Goal: Navigation & Orientation: Find specific page/section

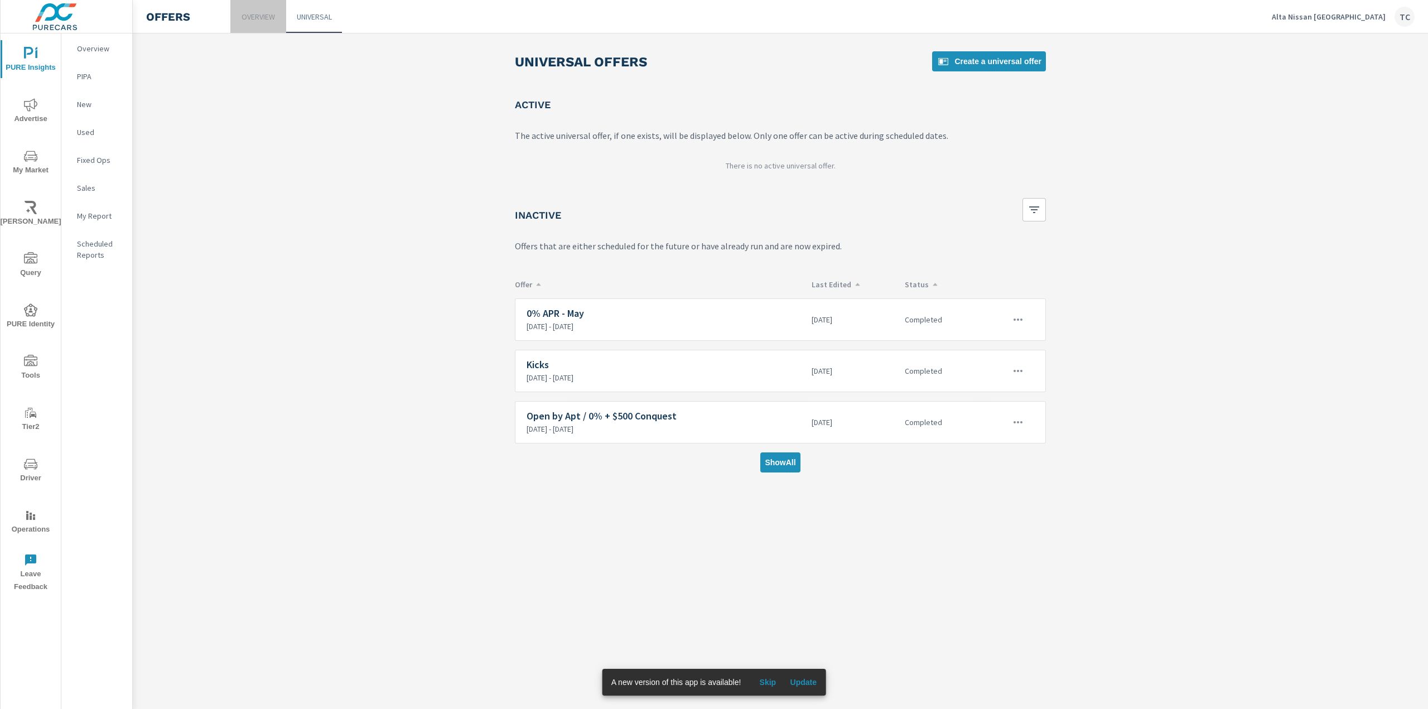
click at [257, 25] on link "Overview" at bounding box center [258, 16] width 56 height 33
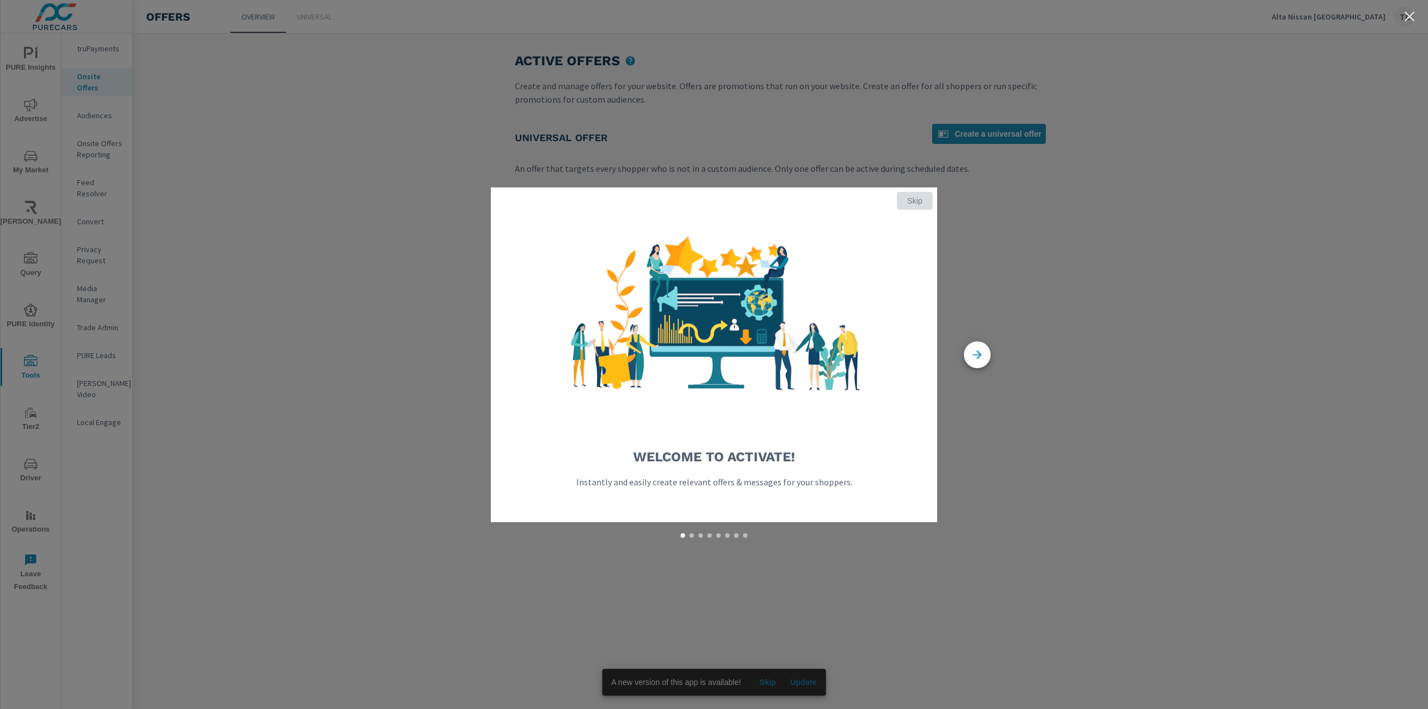
click at [918, 201] on span "Skip" at bounding box center [914, 201] width 27 height 10
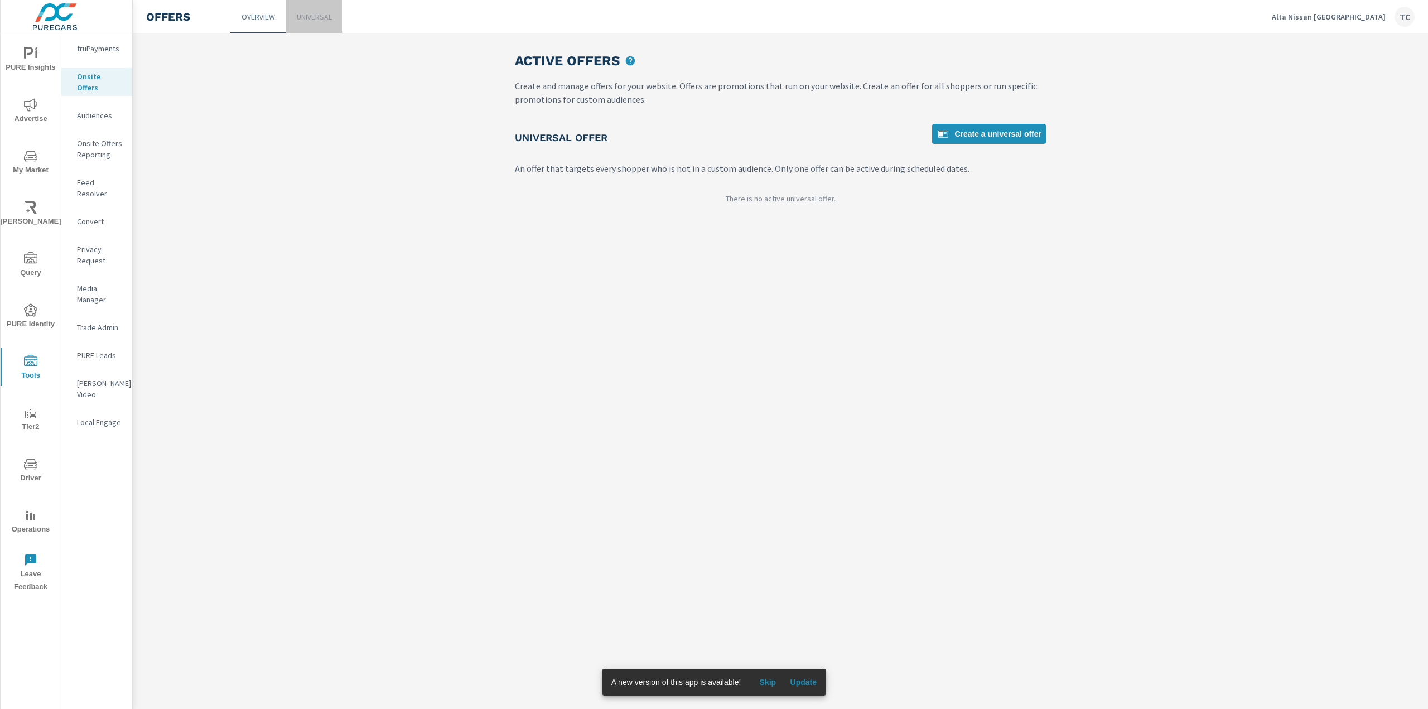
click at [307, 13] on p "Universal" at bounding box center [314, 16] width 35 height 11
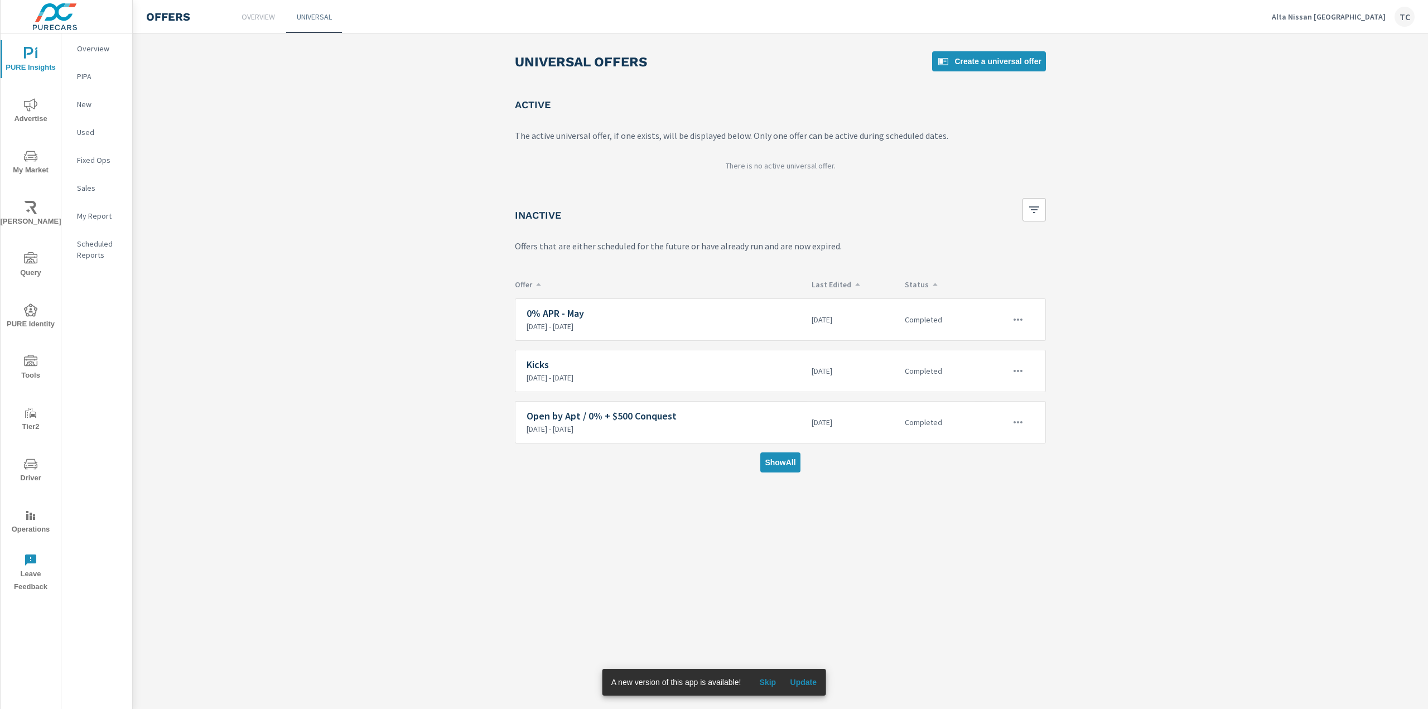
click at [250, 18] on p "Overview" at bounding box center [257, 16] width 33 height 11
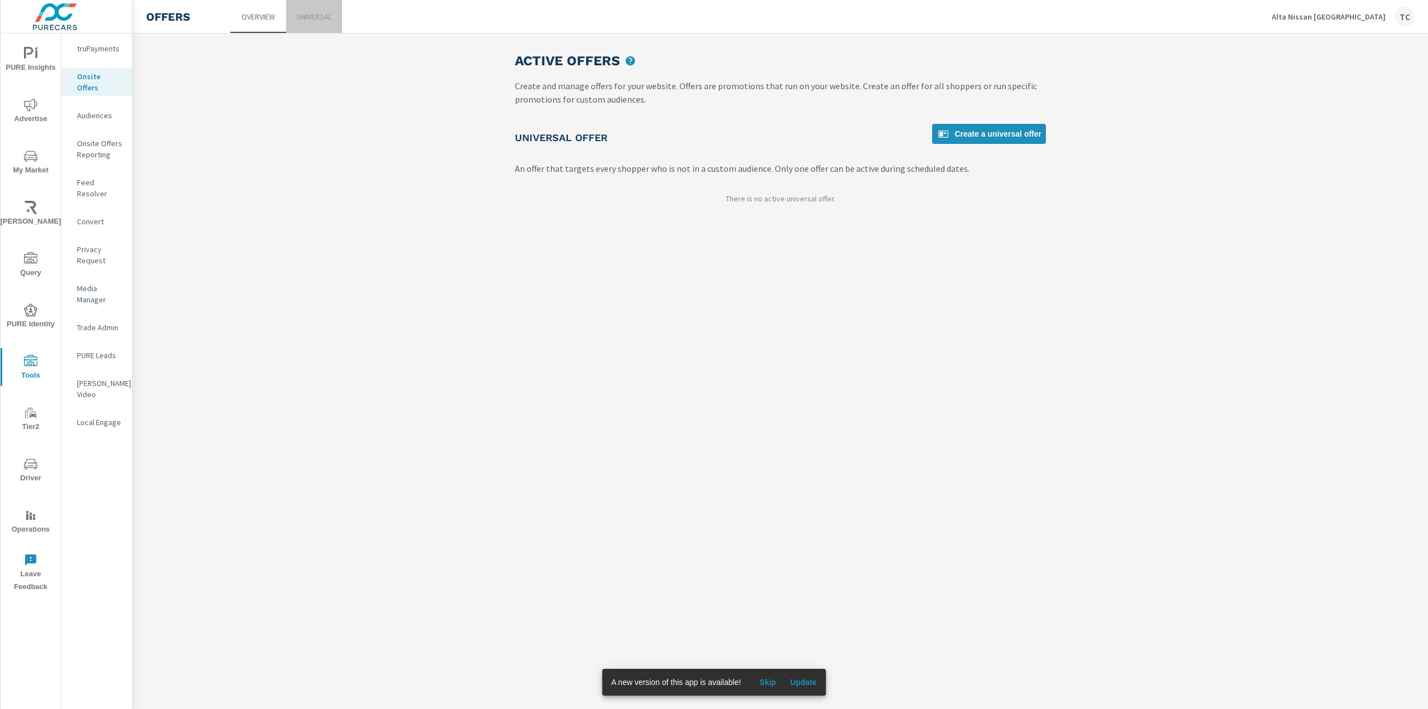
click at [328, 21] on p "Universal" at bounding box center [314, 16] width 35 height 11
